Goal: Task Accomplishment & Management: Use online tool/utility

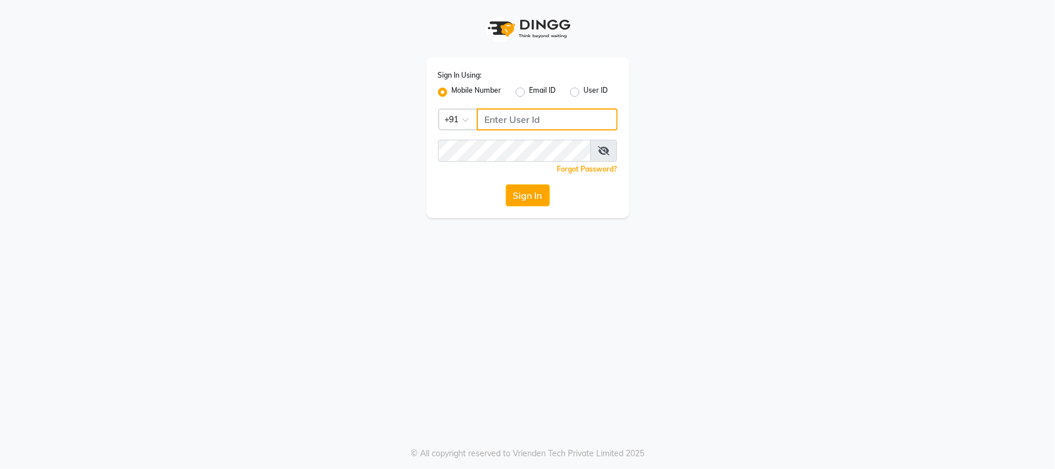
click at [560, 124] on input "Username" at bounding box center [547, 119] width 141 height 22
type input "9881786099"
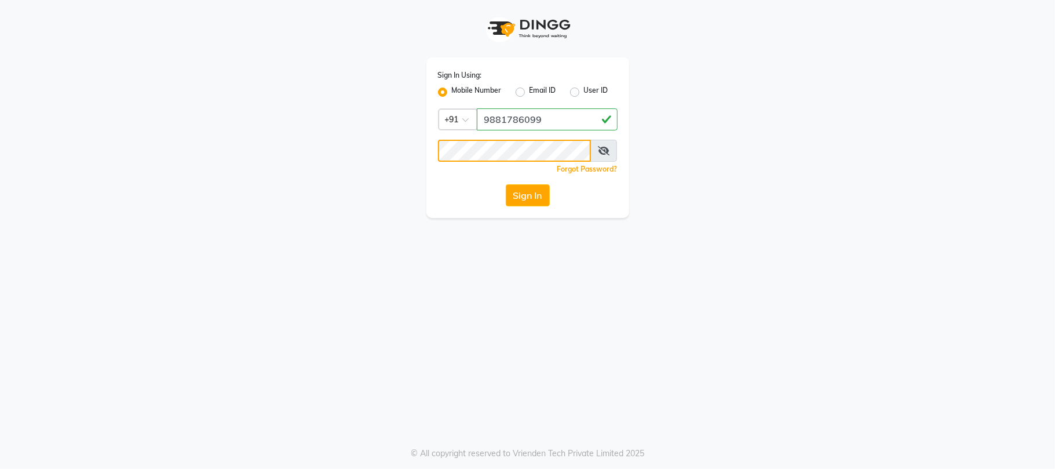
click at [506, 184] on button "Sign In" at bounding box center [528, 195] width 44 height 22
click at [541, 198] on button "Sign In" at bounding box center [528, 195] width 44 height 22
click at [527, 196] on button "Sign In" at bounding box center [528, 195] width 44 height 22
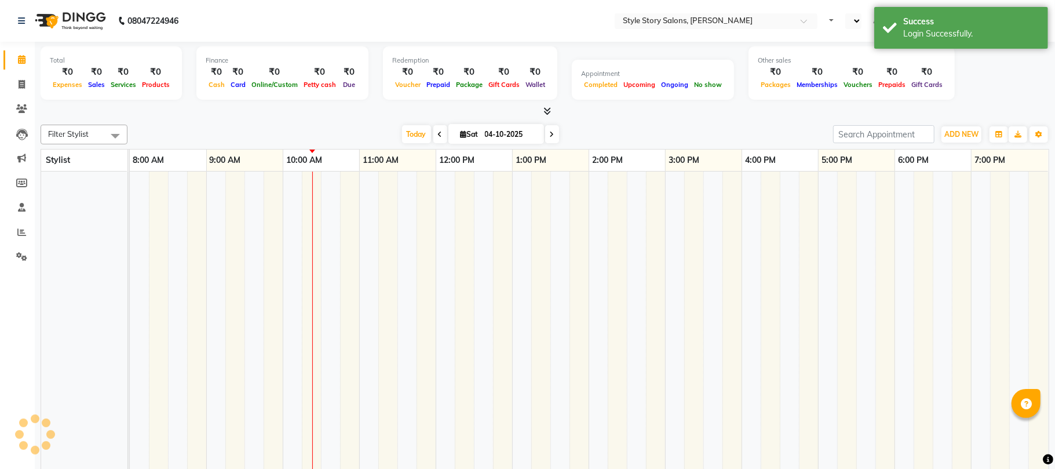
select select "en"
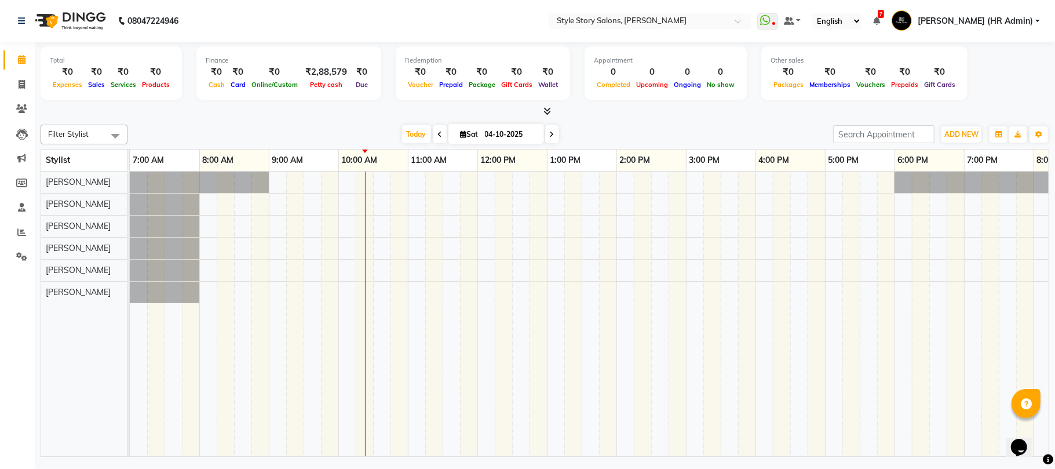
click at [542, 115] on span at bounding box center [545, 111] width 12 height 12
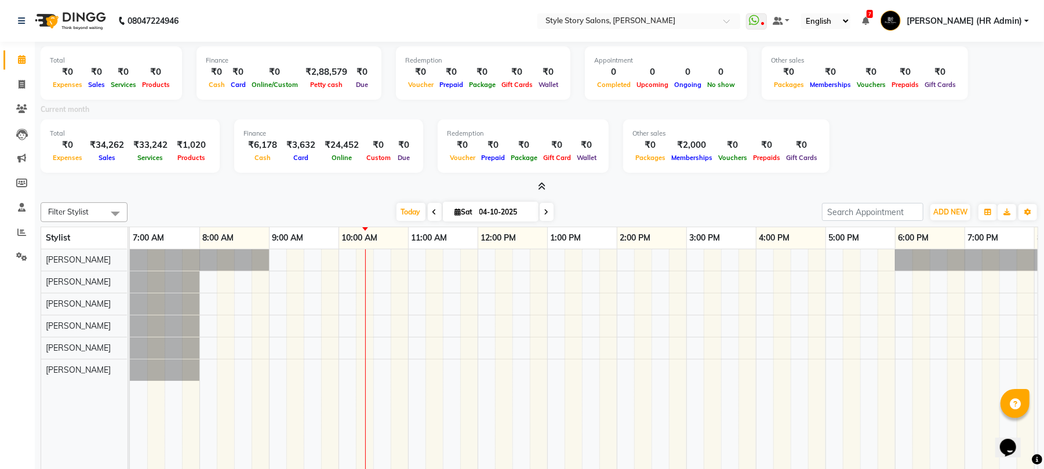
click at [540, 184] on icon at bounding box center [542, 186] width 8 height 9
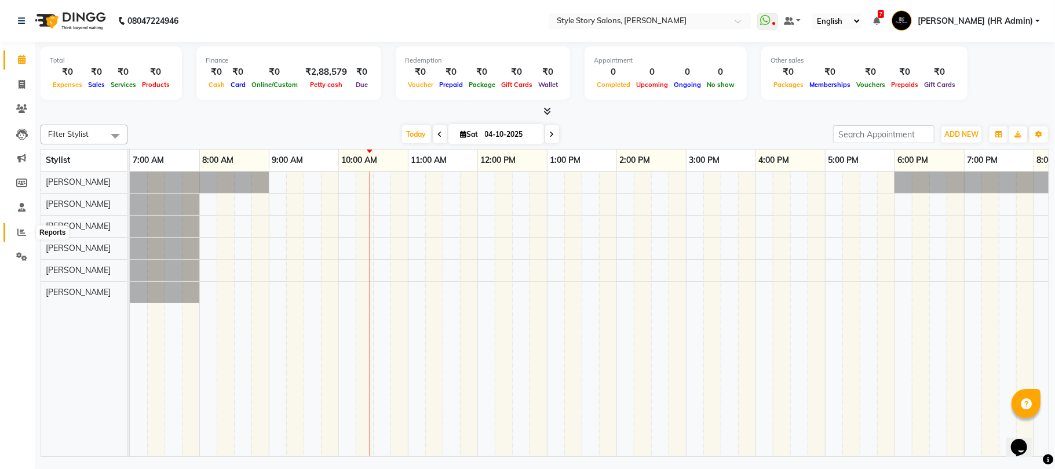
click at [19, 228] on icon at bounding box center [21, 232] width 9 height 9
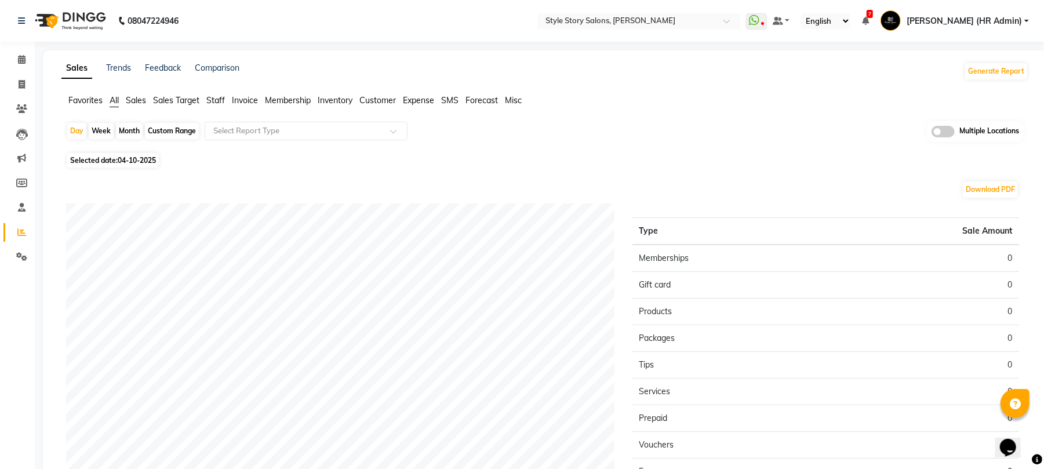
drag, startPoint x: 214, startPoint y: 95, endPoint x: 214, endPoint y: 112, distance: 16.8
click at [214, 95] on span "Staff" at bounding box center [215, 100] width 19 height 10
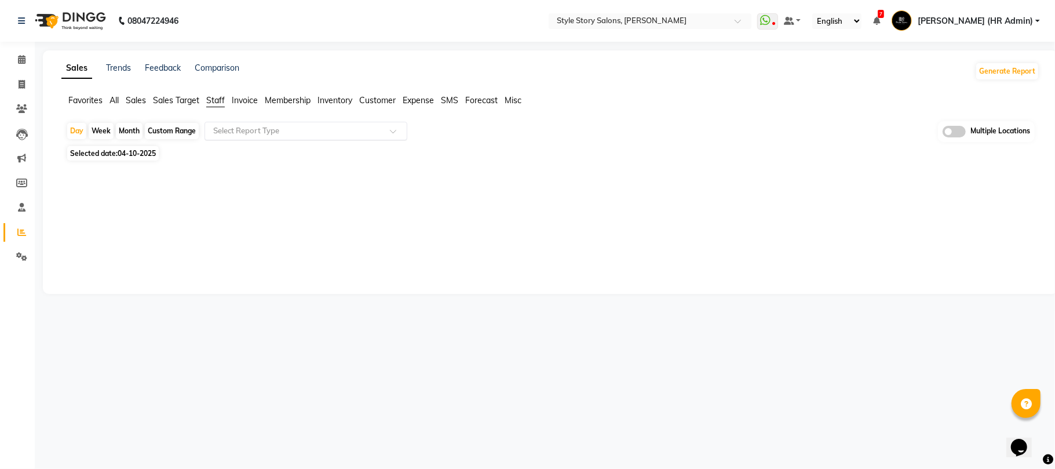
click at [235, 133] on input "text" at bounding box center [294, 131] width 167 height 12
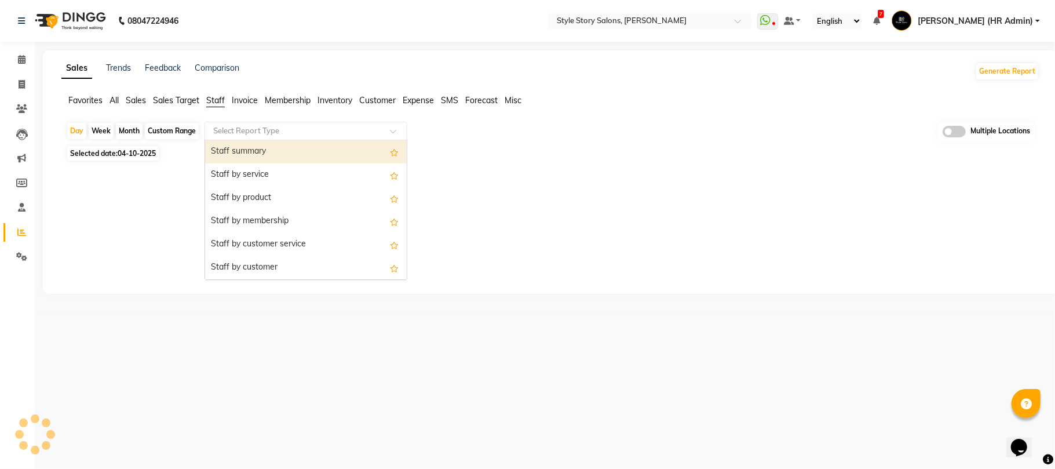
drag, startPoint x: 236, startPoint y: 144, endPoint x: 199, endPoint y: 162, distance: 41.5
click at [236, 144] on div "Staff summary" at bounding box center [306, 151] width 202 height 23
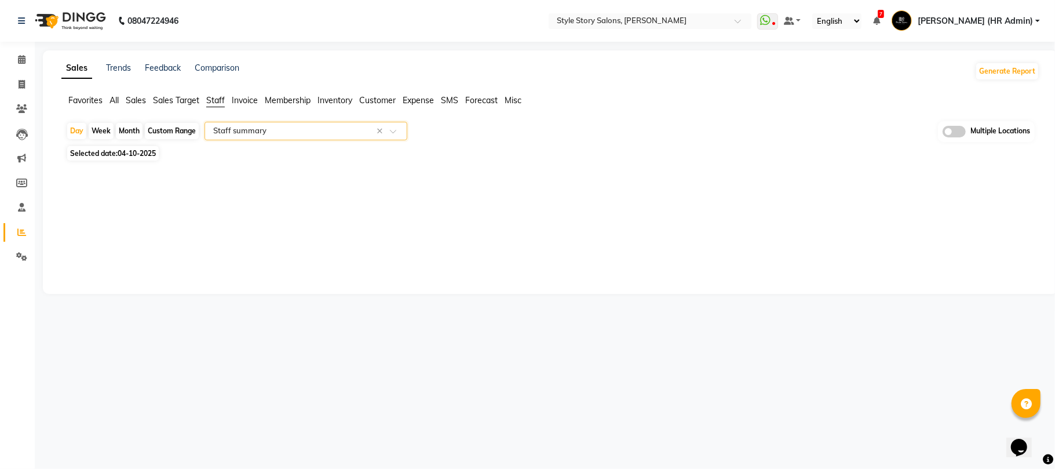
drag, startPoint x: 143, startPoint y: 150, endPoint x: 144, endPoint y: 161, distance: 11.7
click at [142, 150] on span "04-10-2025" at bounding box center [137, 153] width 38 height 9
select select "10"
select select "2025"
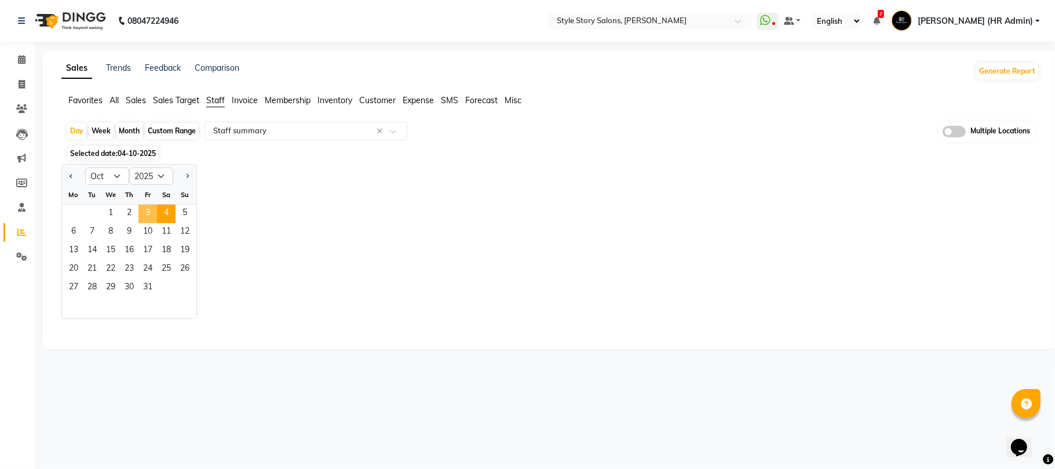
click at [144, 207] on span "3" at bounding box center [148, 214] width 19 height 19
select select "full_report"
select select "csv"
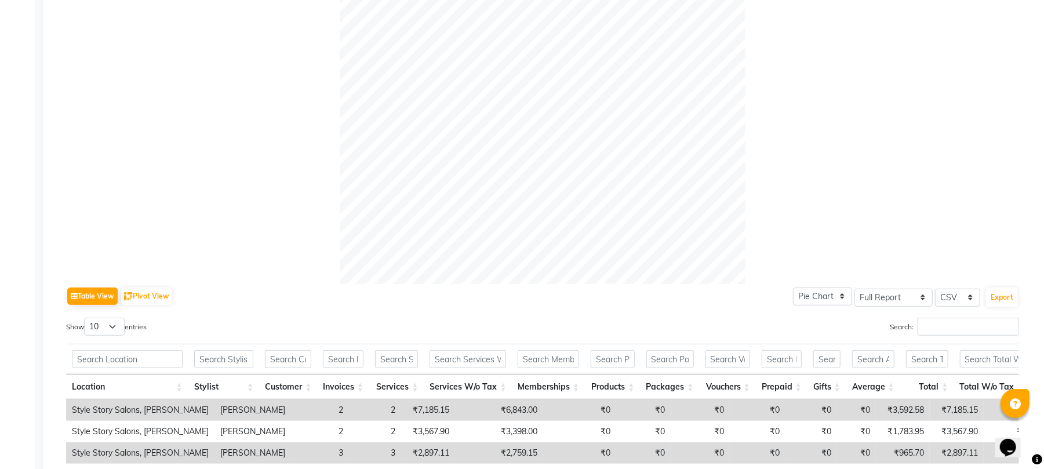
scroll to position [460, 0]
